Goal: Task Accomplishment & Management: Complete application form

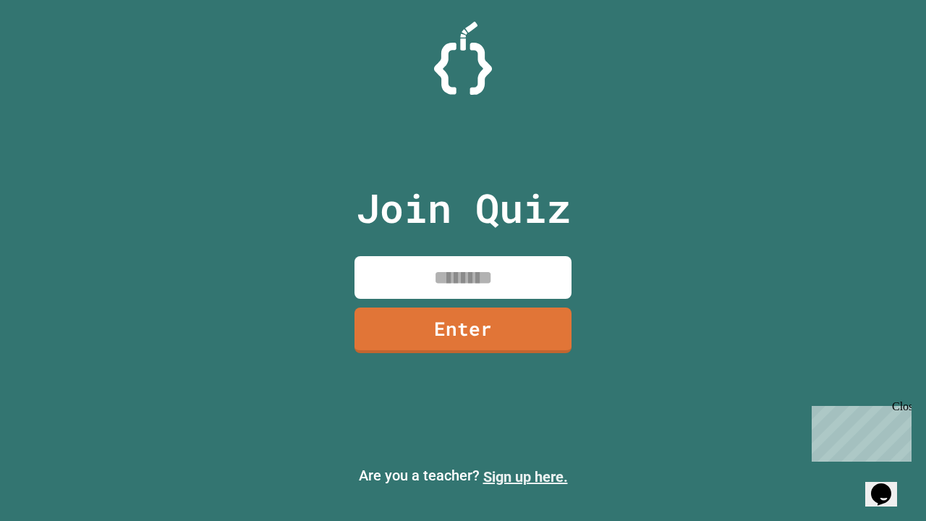
click at [525, 477] on link "Sign up here." at bounding box center [525, 476] width 85 height 17
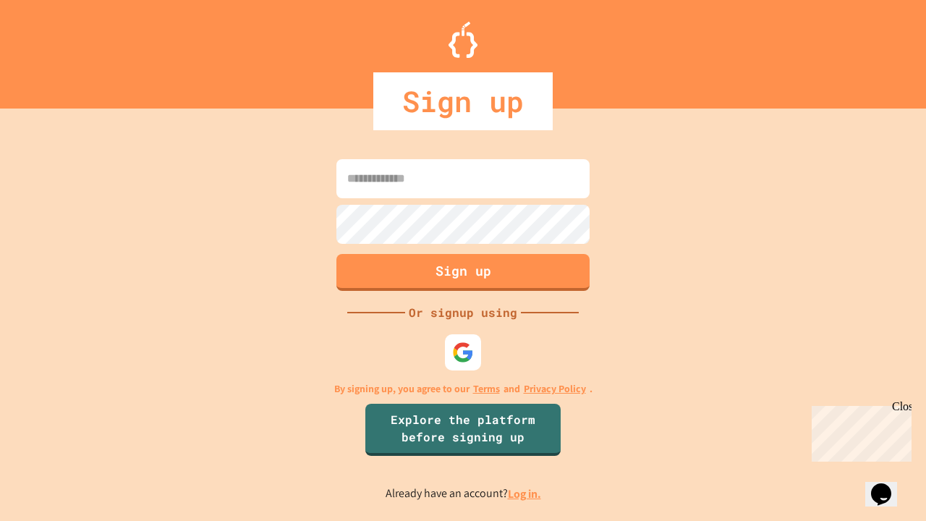
click at [525, 493] on link "Log in." at bounding box center [524, 493] width 33 height 15
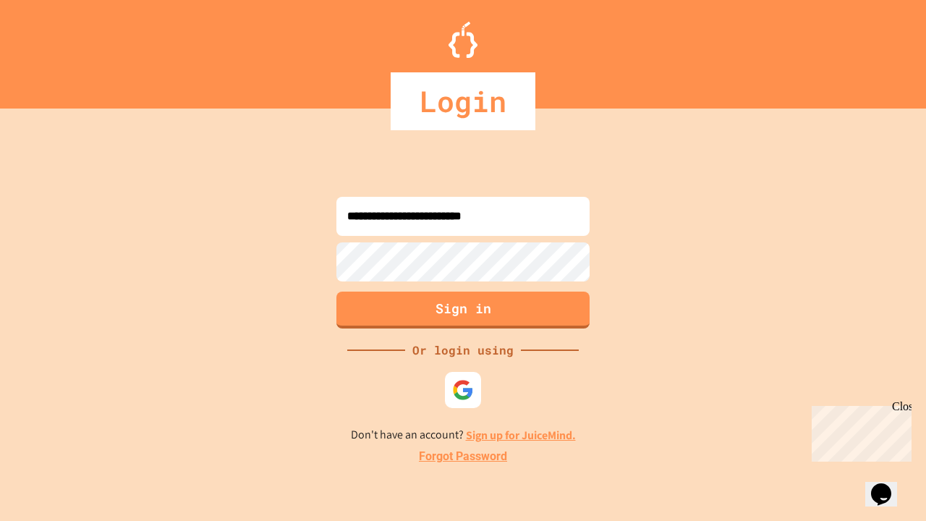
type input "**********"
